Goal: Transaction & Acquisition: Download file/media

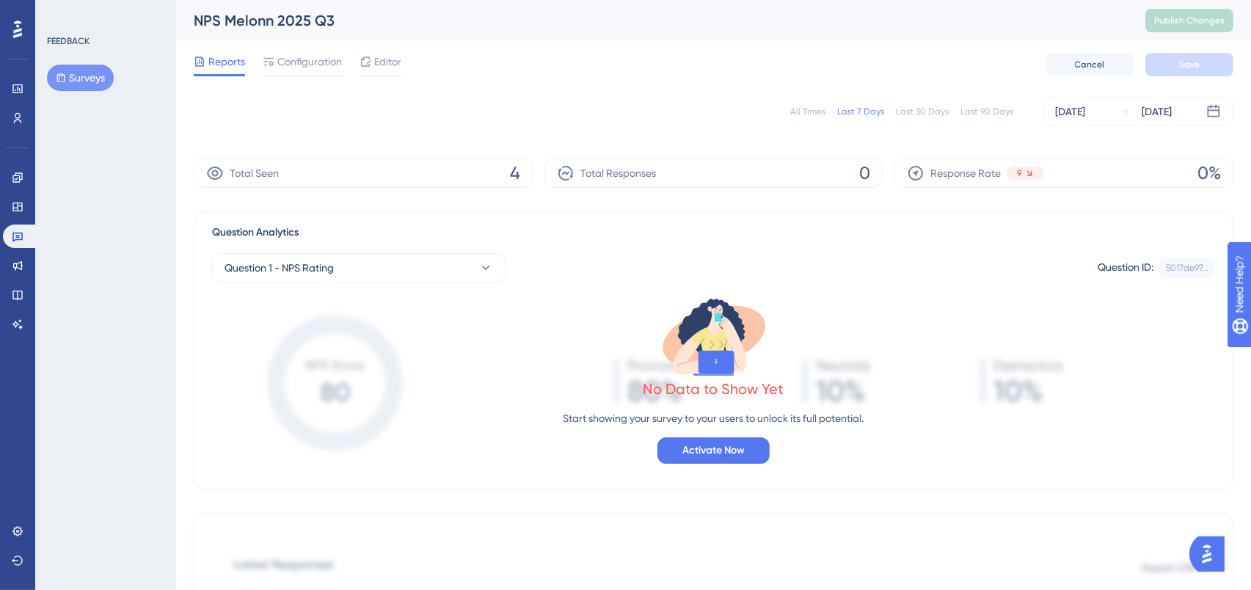
click at [72, 87] on button "Surveys" at bounding box center [80, 78] width 67 height 26
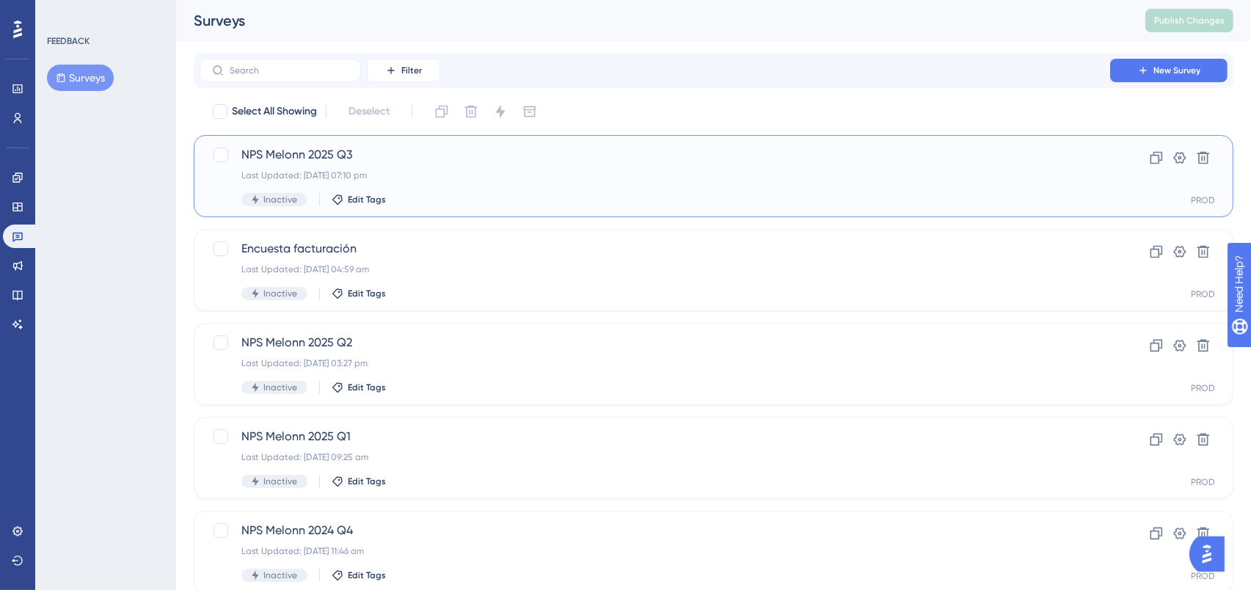
click at [323, 148] on span "NPS Melonn 2025 Q3" at bounding box center [654, 155] width 827 height 18
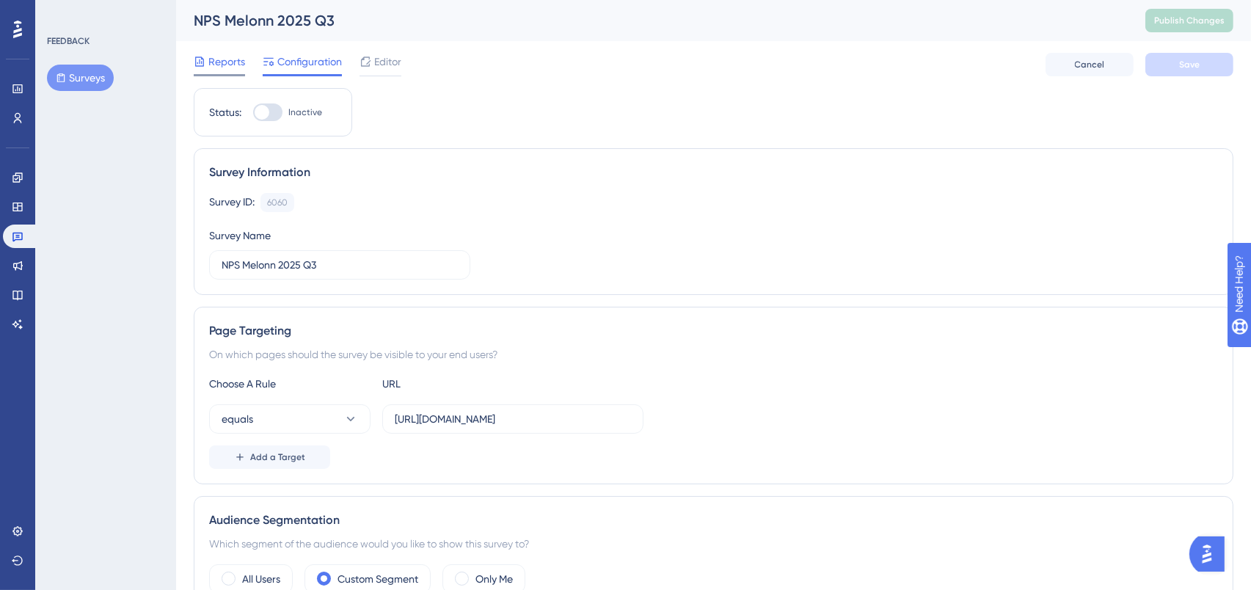
click at [216, 54] on span "Reports" at bounding box center [226, 62] width 37 height 18
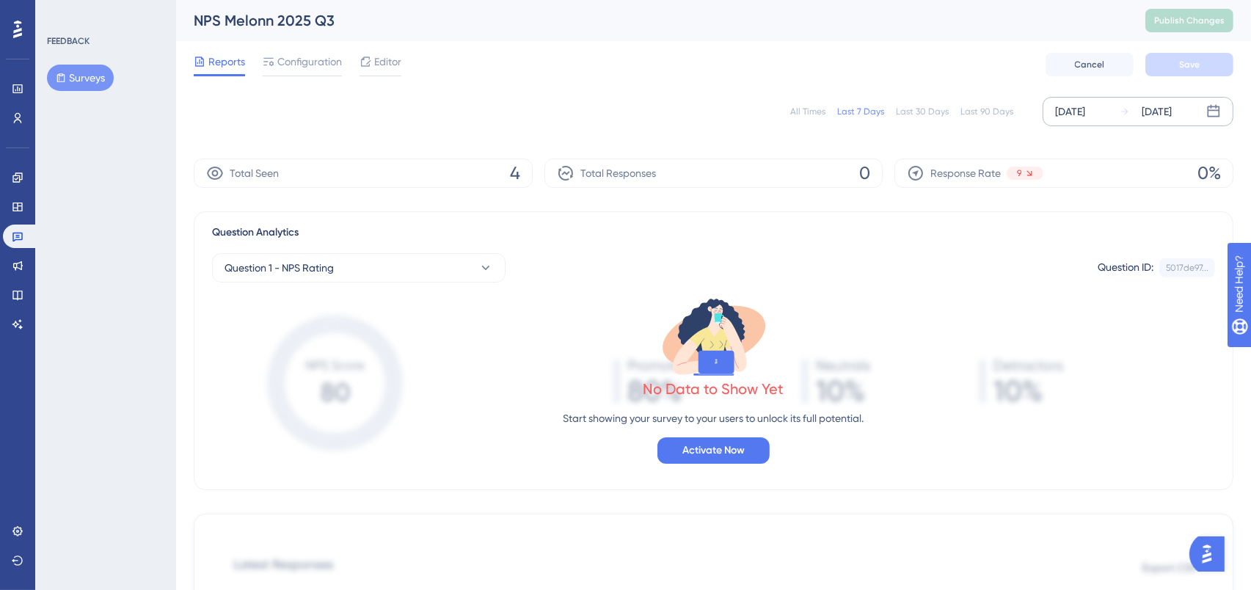
click at [1062, 110] on div "[DATE]" at bounding box center [1070, 112] width 30 height 18
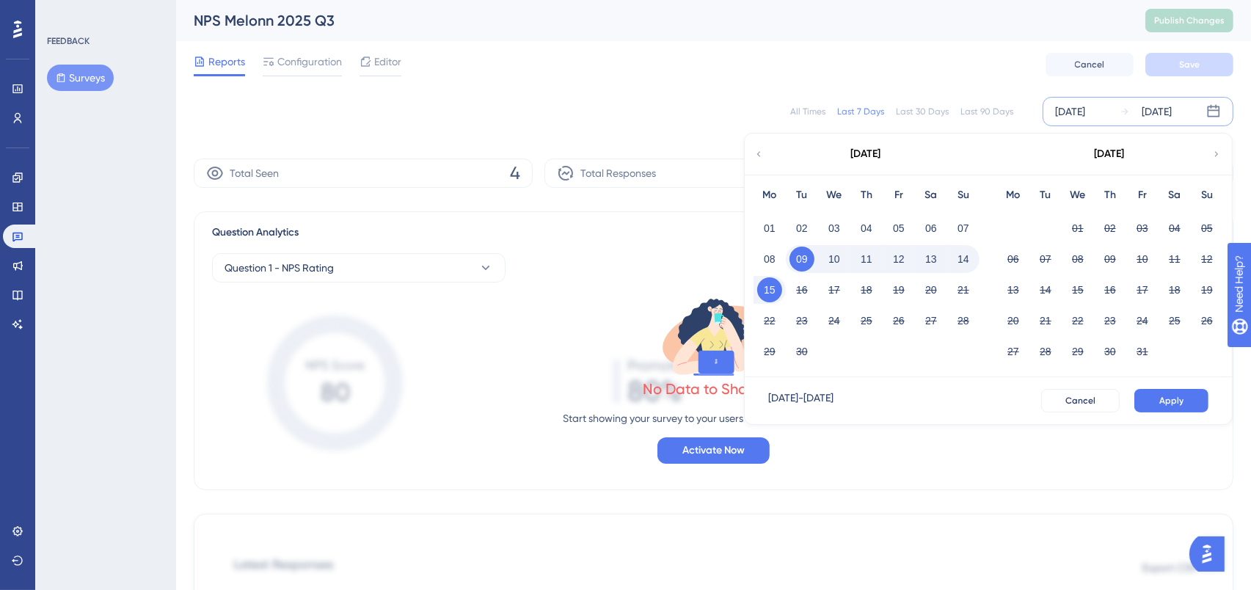
click at [756, 152] on icon at bounding box center [759, 153] width 10 height 13
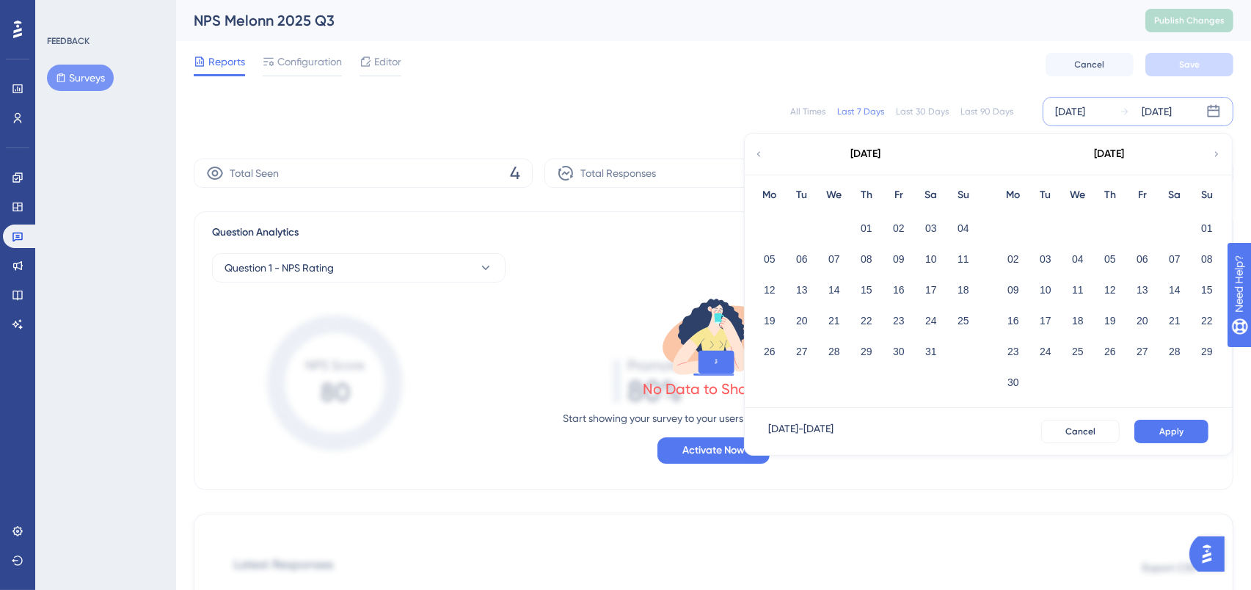
click at [1212, 152] on icon at bounding box center [1217, 153] width 10 height 13
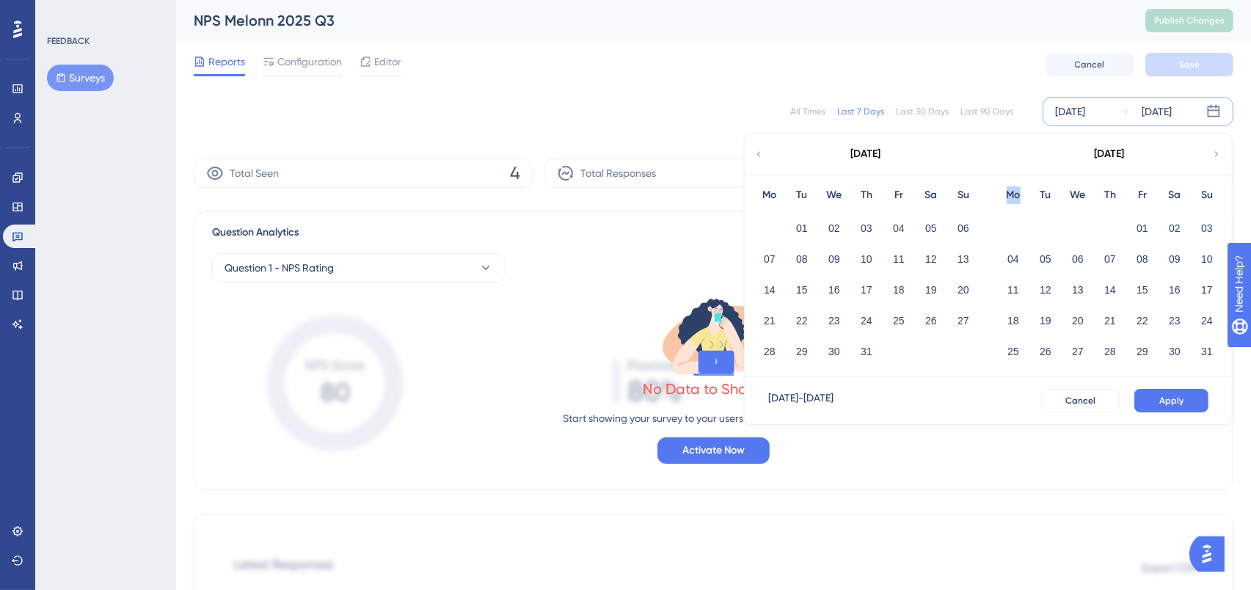
click at [1212, 152] on icon at bounding box center [1217, 153] width 10 height 13
click at [756, 152] on icon at bounding box center [759, 153] width 10 height 13
click at [1133, 220] on button "01" at bounding box center [1142, 228] width 25 height 25
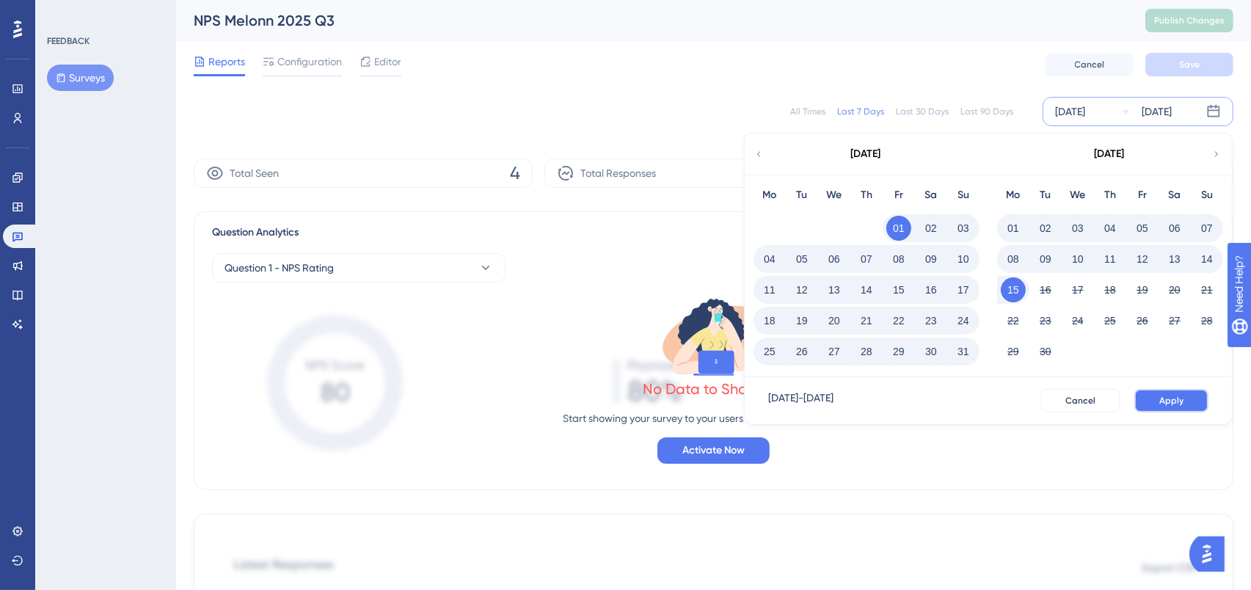
click at [1152, 393] on button "Apply" at bounding box center [1171, 400] width 74 height 23
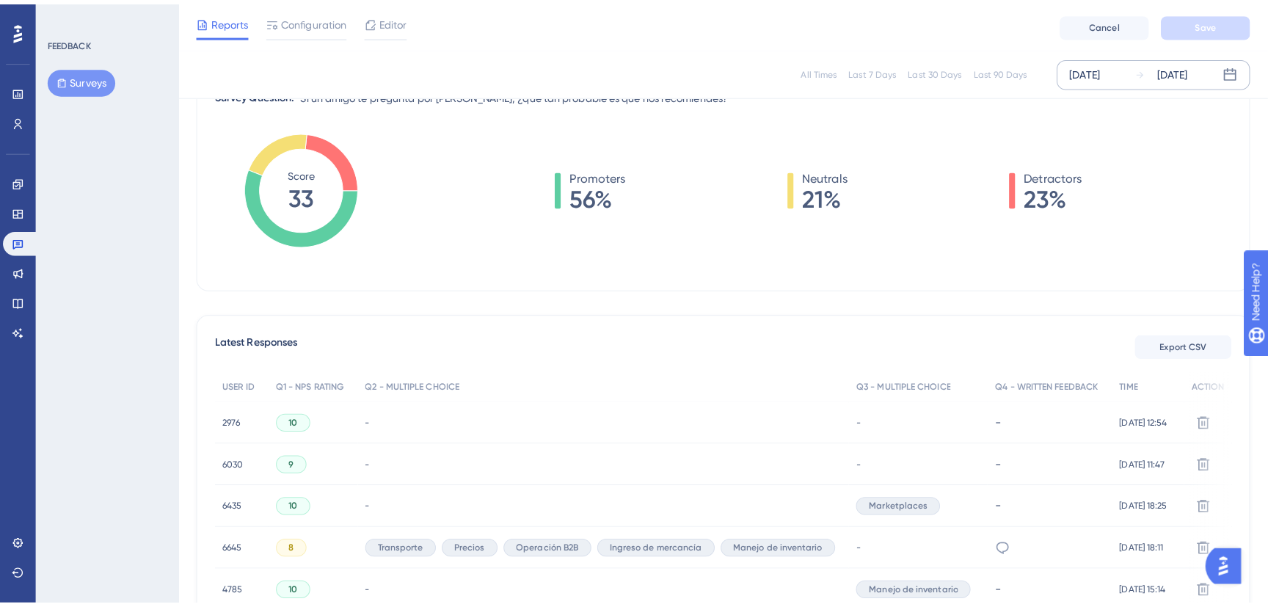
scroll to position [220, 0]
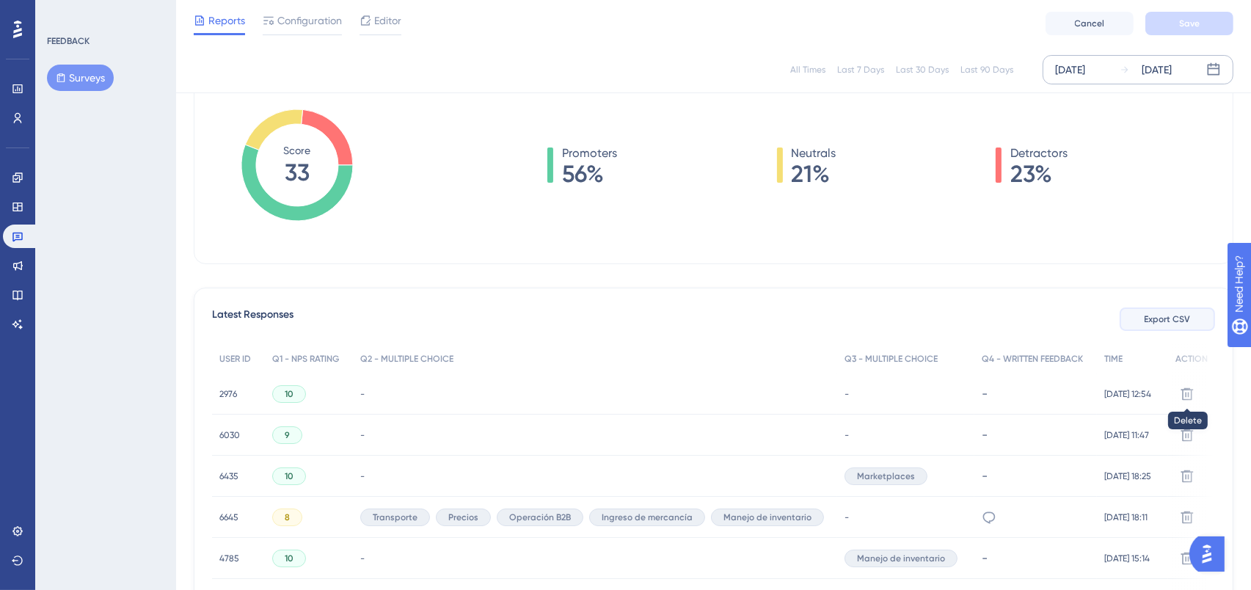
click at [1167, 322] on span "Export CSV" at bounding box center [1168, 319] width 46 height 12
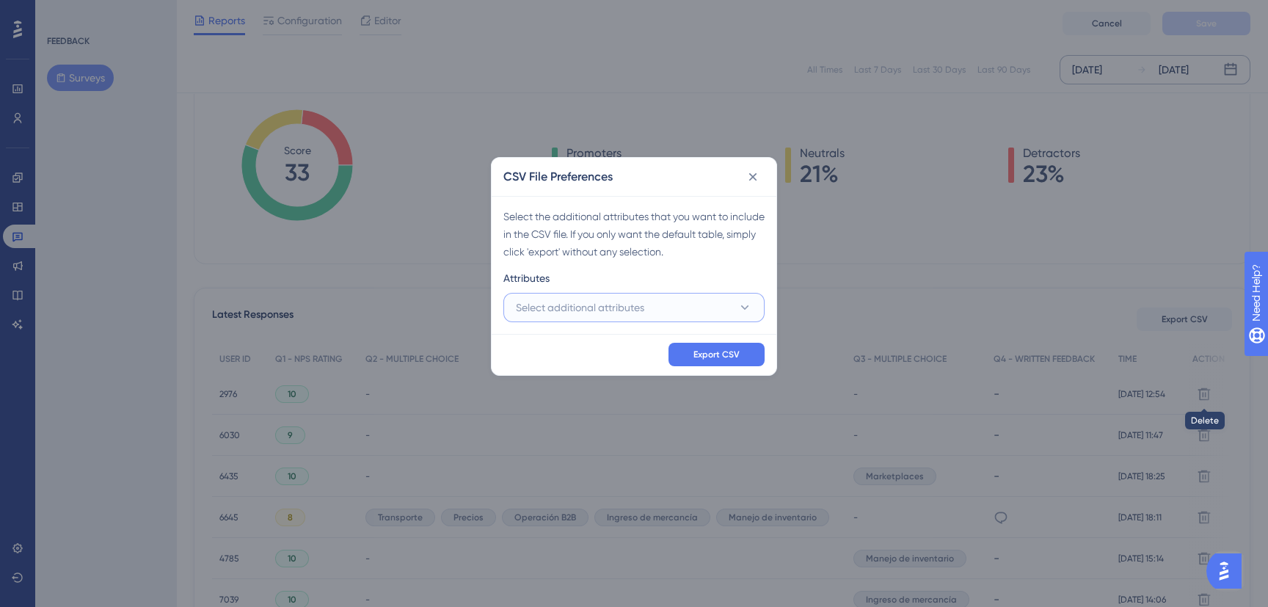
click at [691, 304] on button "Select additional attributes" at bounding box center [633, 307] width 261 height 29
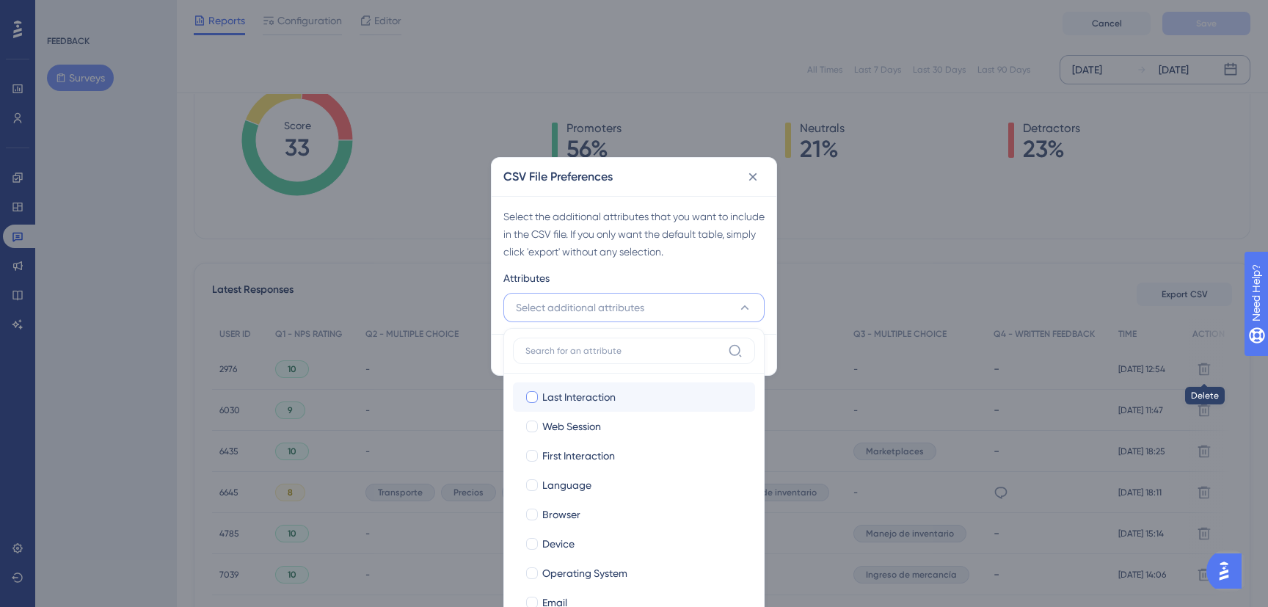
click at [562, 394] on span "Last Interaction" at bounding box center [578, 397] width 73 height 18
checkbox input "true"
click at [564, 413] on label "Web Session Web Session" at bounding box center [634, 426] width 242 height 29
click at [533, 426] on input "Web Session" at bounding box center [532, 426] width 1 height 1
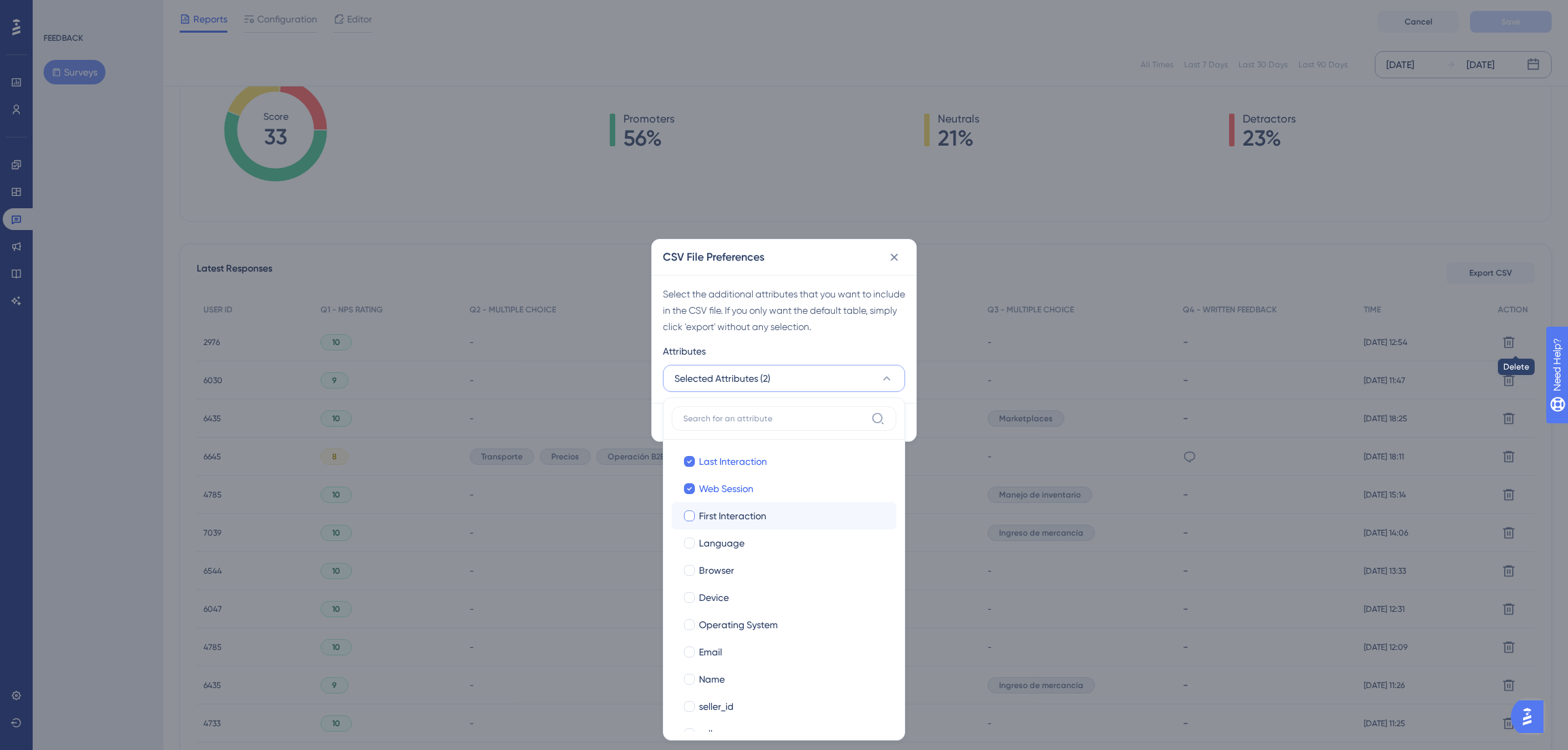
click at [727, 507] on span "First Interaction" at bounding box center [733, 515] width 68 height 17
checkbox input "true"
click at [718, 537] on span "Language" at bounding box center [721, 543] width 45 height 17
checkbox input "true"
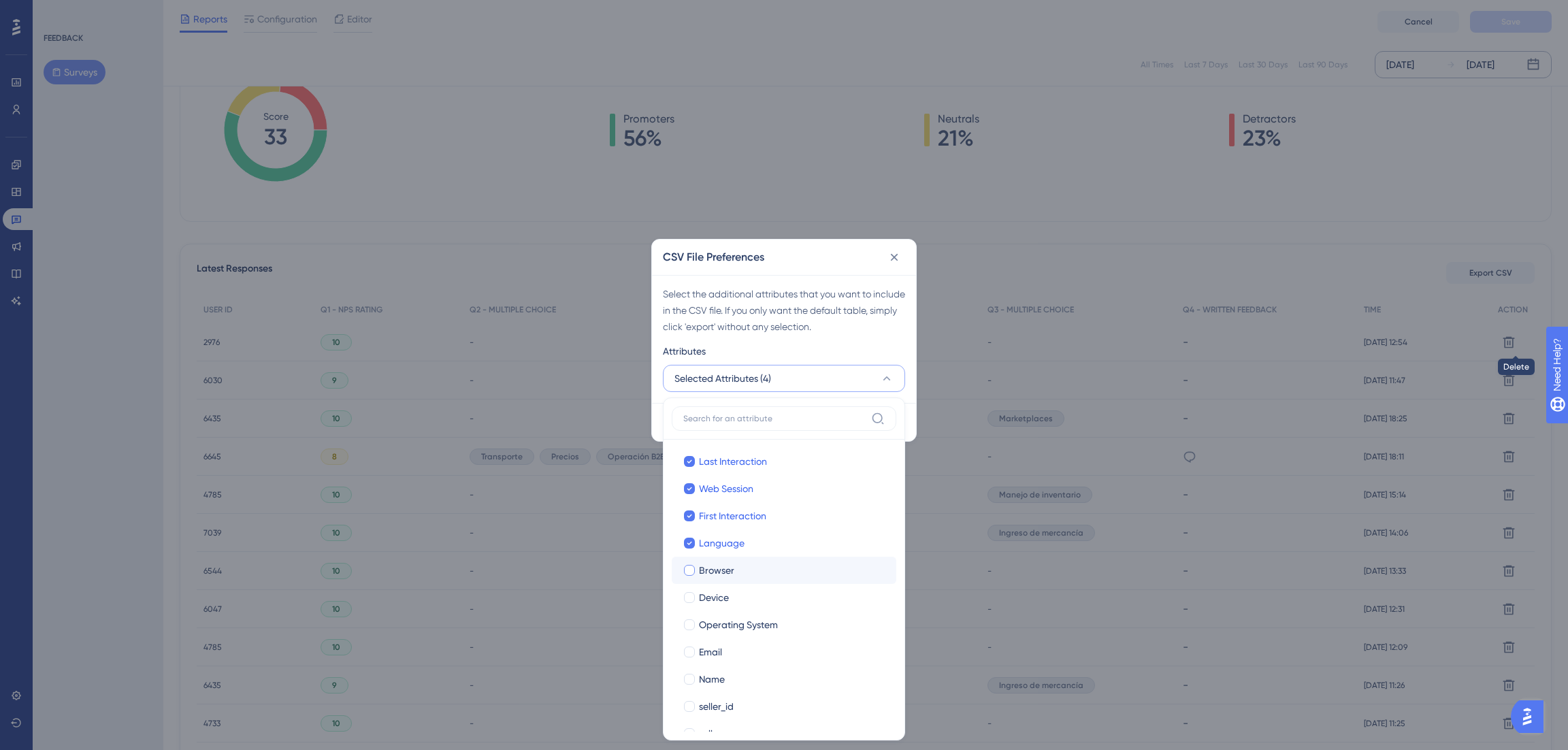
click at [712, 557] on label "Browser Browser" at bounding box center [784, 569] width 224 height 27
click at [690, 562] on input "Browser" at bounding box center [689, 570] width 1 height 1
click at [710, 562] on label "Device Device" at bounding box center [784, 597] width 224 height 27
click at [690, 562] on input "Device" at bounding box center [689, 597] width 1 height 1
checkbox input "true"
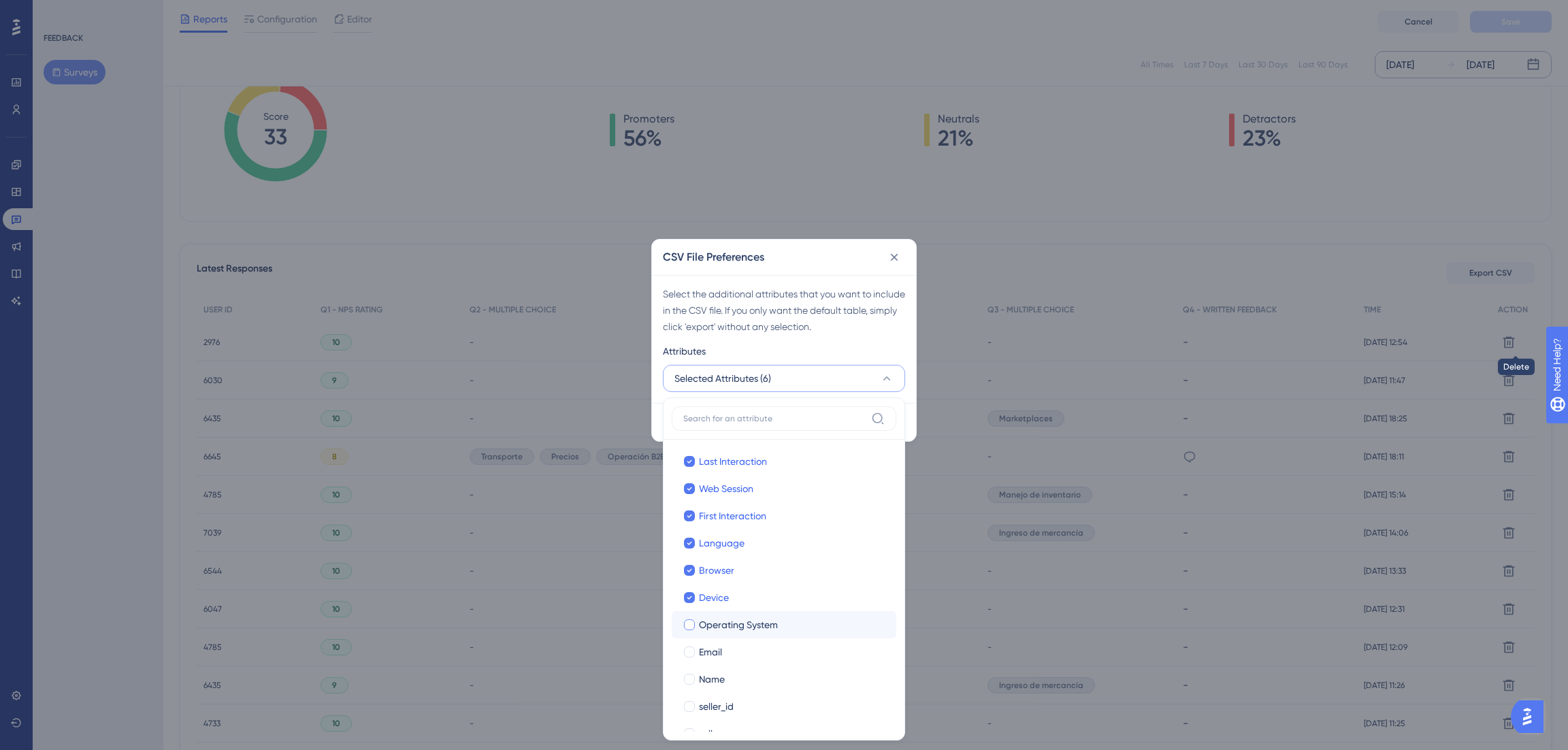
click at [714, 562] on label "Operating System Operating System" at bounding box center [784, 624] width 224 height 27
click at [690, 562] on input "Operating System" at bounding box center [689, 625] width 1 height 1
checkbox input "true"
click at [707, 562] on span "Email" at bounding box center [710, 652] width 23 height 17
checkbox input "true"
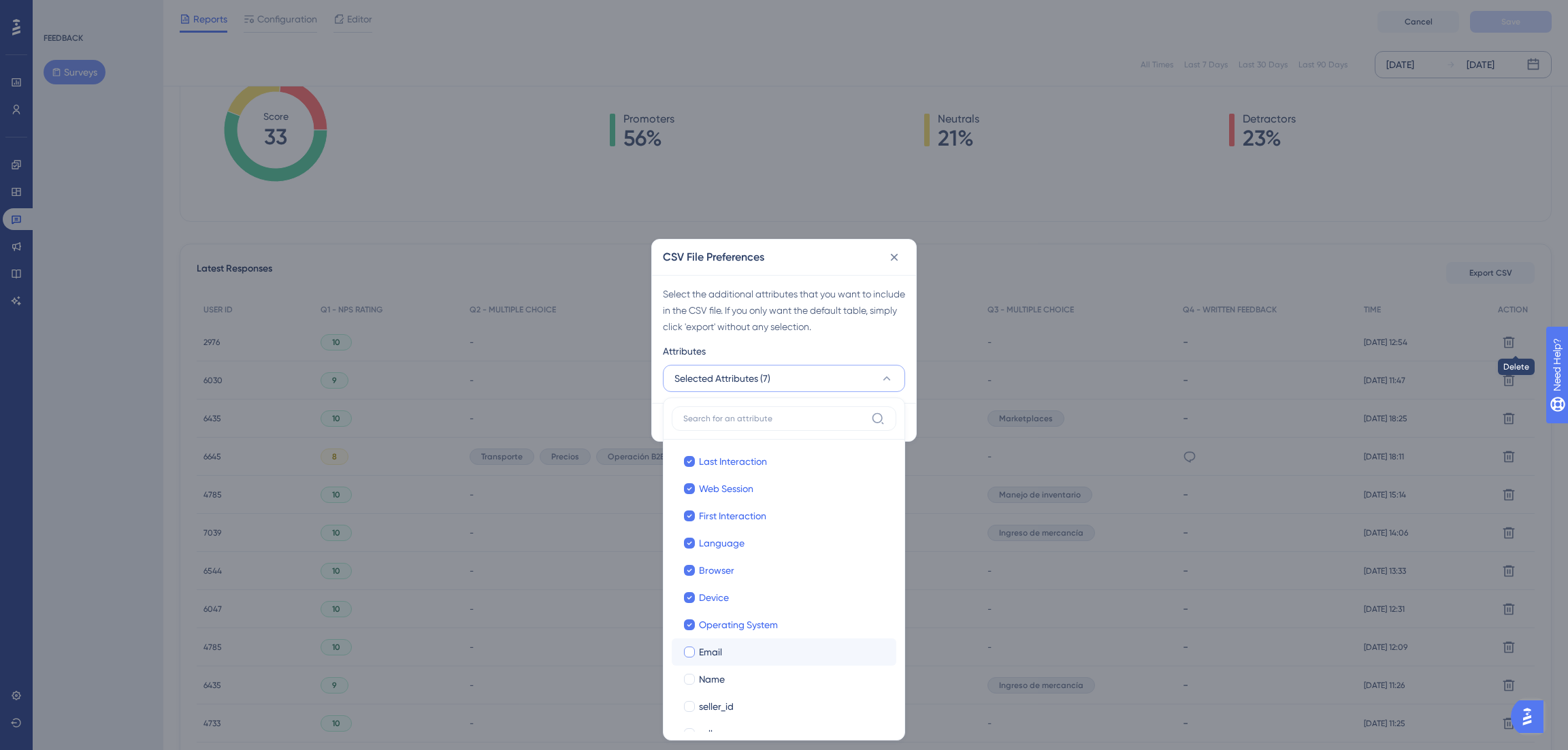
checkbox input "true"
click at [708, 562] on label "Name Name" at bounding box center [784, 679] width 224 height 27
click at [690, 562] on input "Name" at bounding box center [689, 679] width 1 height 1
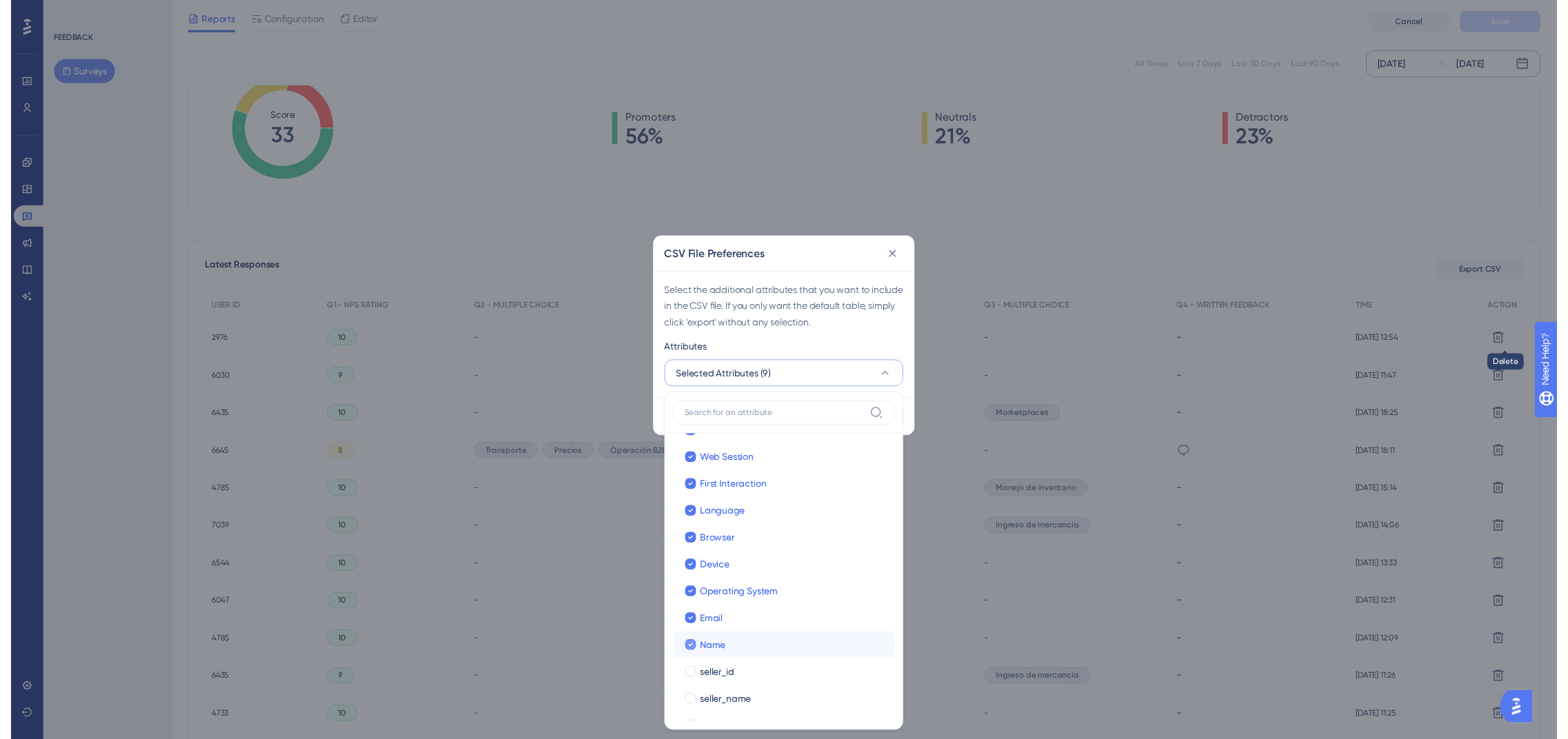
scroll to position [51, 0]
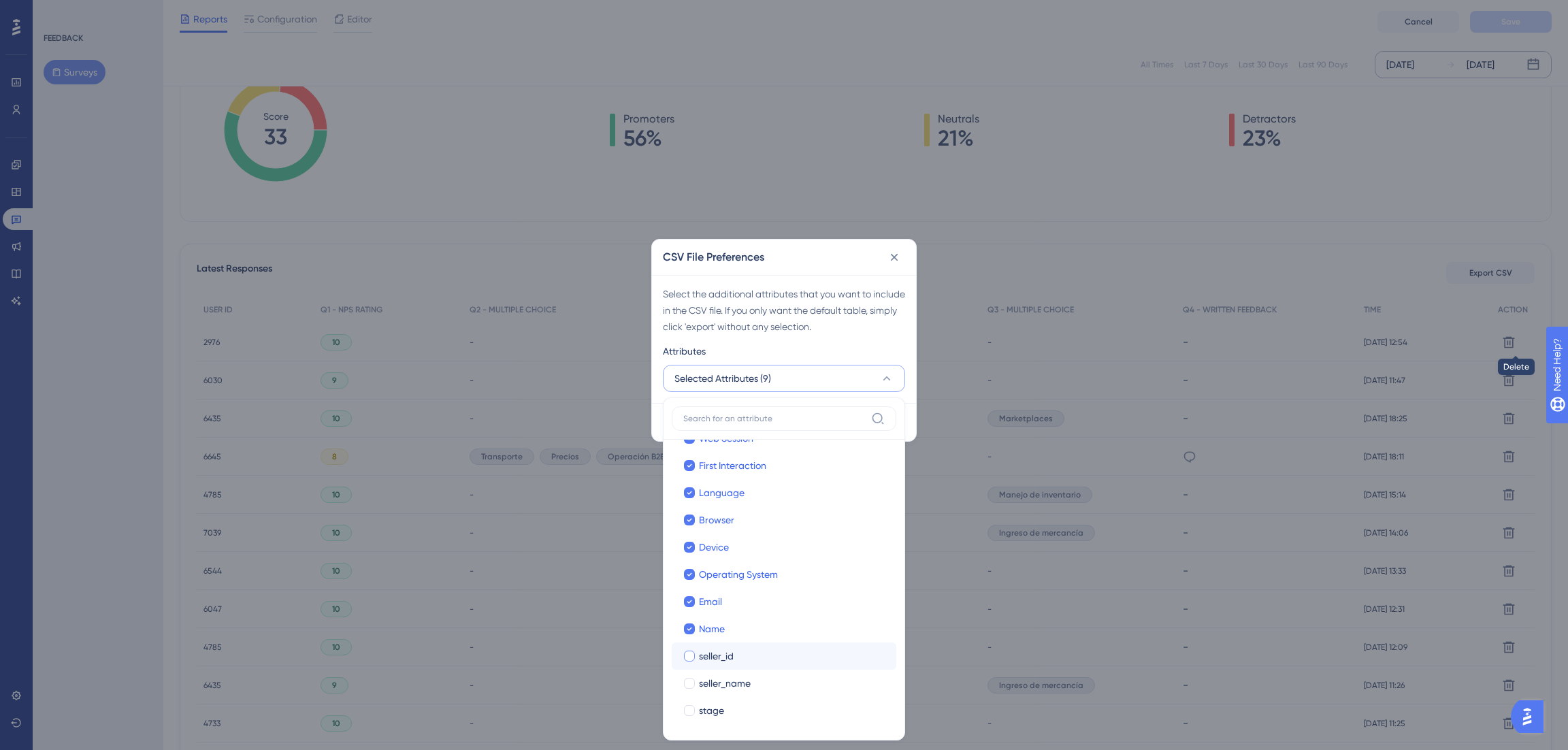
click at [709, 562] on span "seller_id" at bounding box center [716, 656] width 34 height 17
checkbox input "true"
click at [705, 562] on span "seller_name" at bounding box center [725, 683] width 52 height 17
checkbox input "true"
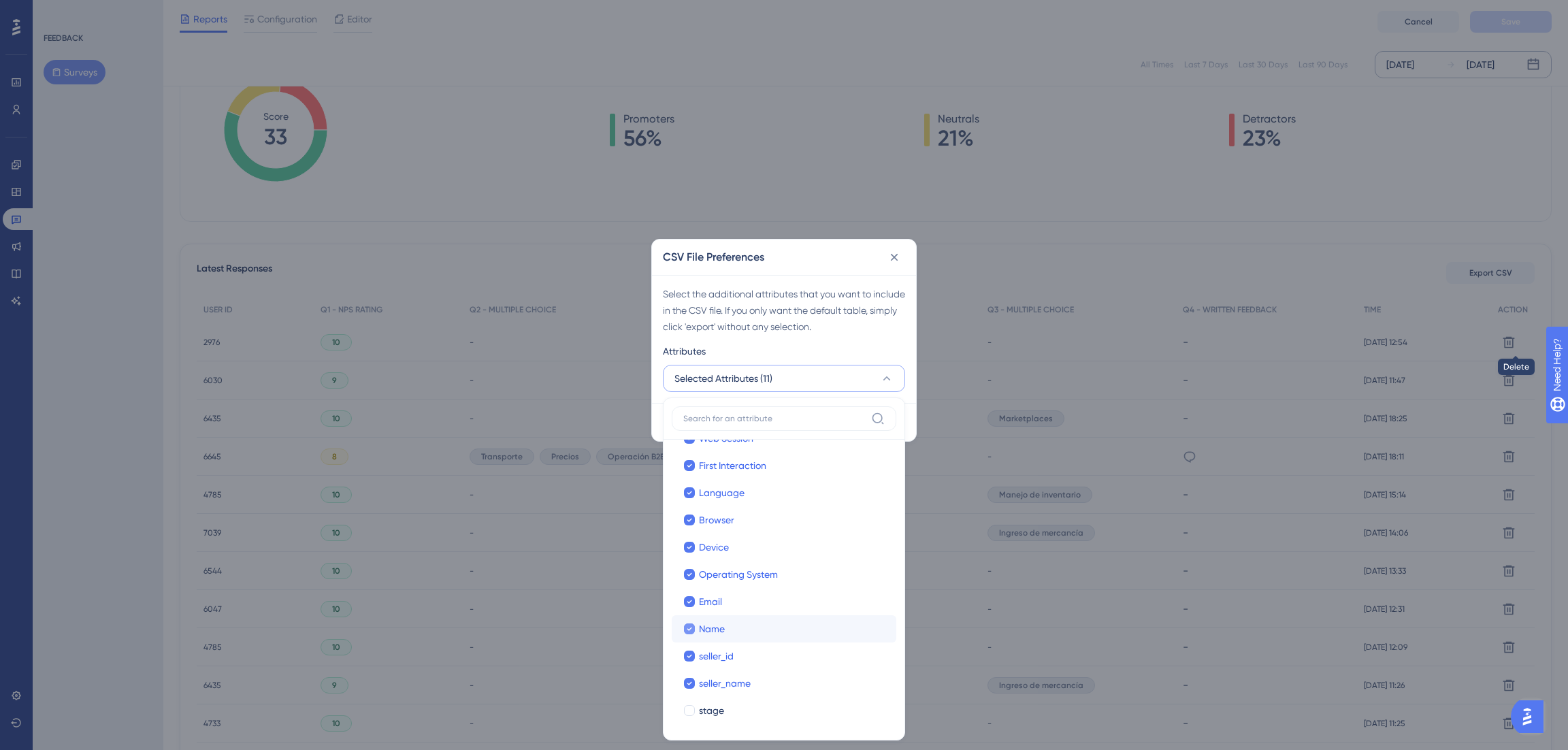
drag, startPoint x: 707, startPoint y: 713, endPoint x: 728, endPoint y: 622, distance: 93.4
click at [707, 562] on span "stage" at bounding box center [711, 710] width 25 height 17
checkbox input "true"
click at [786, 337] on div "Select the additional attributes that you want to include in the CSV file. If y…" at bounding box center [784, 338] width 264 height 128
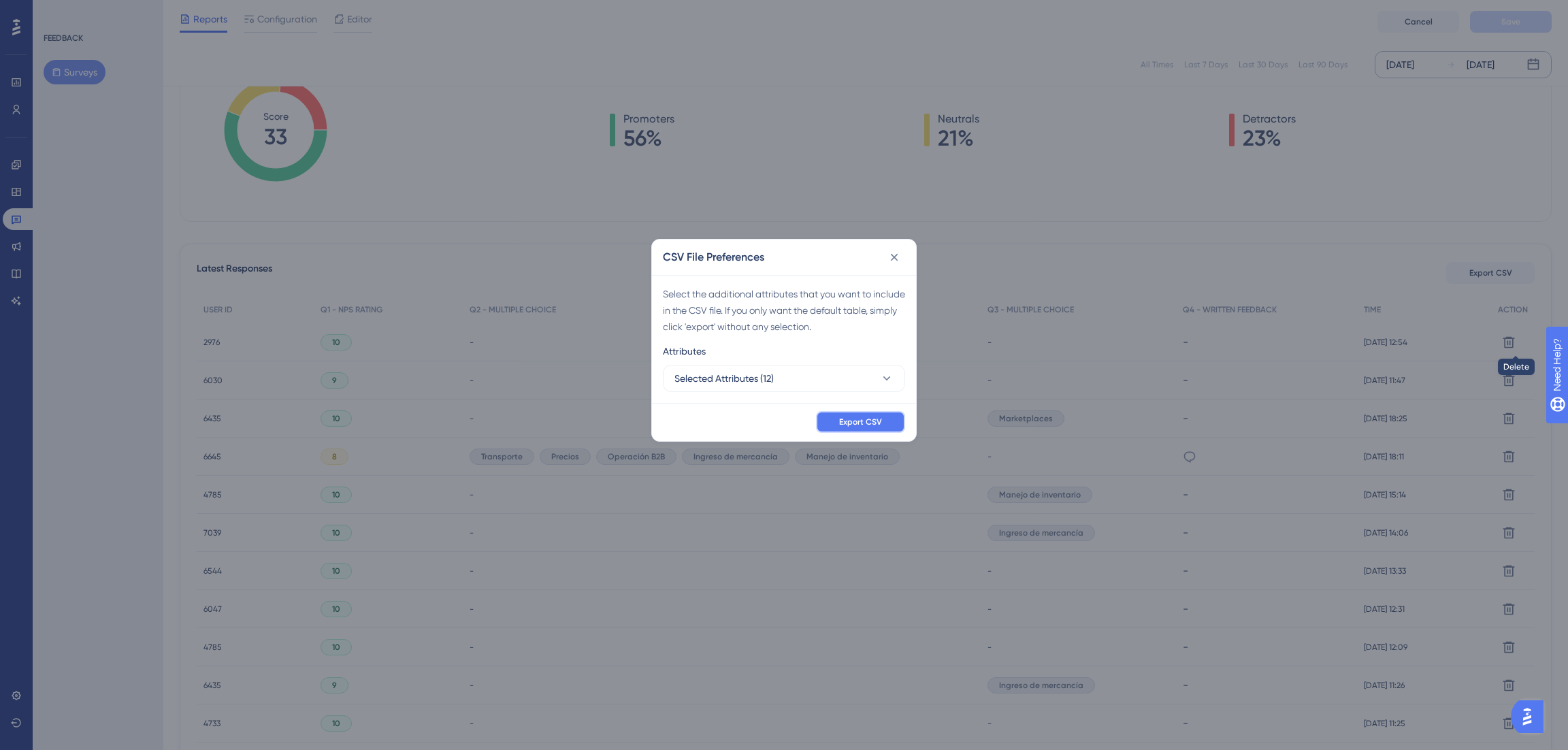
click at [858, 423] on span "Export CSV" at bounding box center [860, 422] width 43 height 11
